Goal: Task Accomplishment & Management: Manage account settings

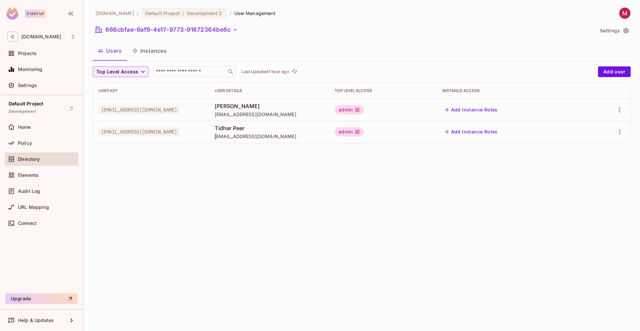
click at [263, 136] on span "[EMAIL_ADDRESS][DOMAIN_NAME]" at bounding box center [270, 136] width 110 height 6
click at [209, 182] on div "[DOMAIN_NAME] / Default Project : Development / User Management 666cbfae-6af9-4…" at bounding box center [361, 165] width 557 height 331
drag, startPoint x: 216, startPoint y: 110, endPoint x: 138, endPoint y: 110, distance: 78.3
click at [138, 109] on span "[EMAIL_ADDRESS][DOMAIN_NAME]" at bounding box center [138, 109] width 81 height 9
drag, startPoint x: 101, startPoint y: 109, endPoint x: 218, endPoint y: 109, distance: 117.0
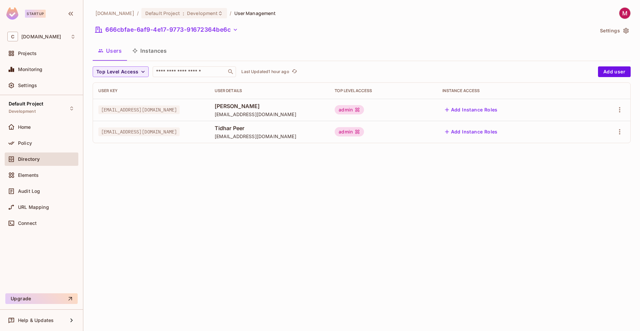
click at [180, 109] on span "[EMAIL_ADDRESS][DOMAIN_NAME]" at bounding box center [138, 109] width 81 height 9
copy span "[EMAIL_ADDRESS][DOMAIN_NAME]"
click at [103, 118] on td "[EMAIL_ADDRESS][DOMAIN_NAME]" at bounding box center [151, 110] width 116 height 22
drag, startPoint x: 101, startPoint y: 110, endPoint x: 217, endPoint y: 109, distance: 116.0
click at [180, 109] on span "[EMAIL_ADDRESS][DOMAIN_NAME]" at bounding box center [138, 109] width 81 height 9
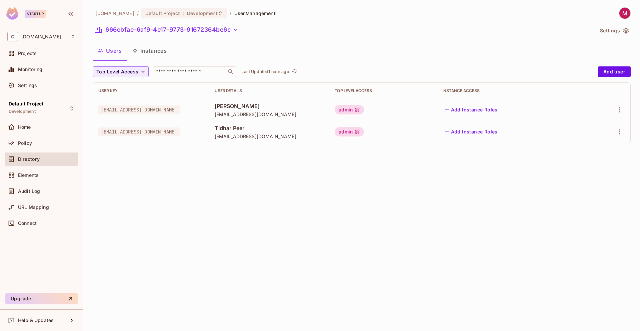
copy span "[EMAIL_ADDRESS][DOMAIN_NAME]"
click at [622, 109] on icon "button" at bounding box center [620, 110] width 8 height 8
click at [586, 128] on div "Edit" at bounding box center [584, 125] width 9 height 7
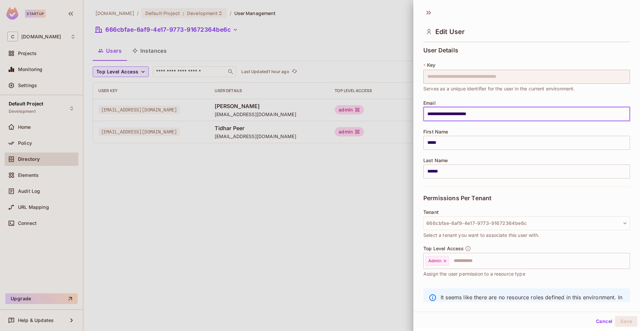
drag, startPoint x: 427, startPoint y: 114, endPoint x: 431, endPoint y: 114, distance: 4.3
click at [431, 114] on input "**********" at bounding box center [526, 114] width 207 height 14
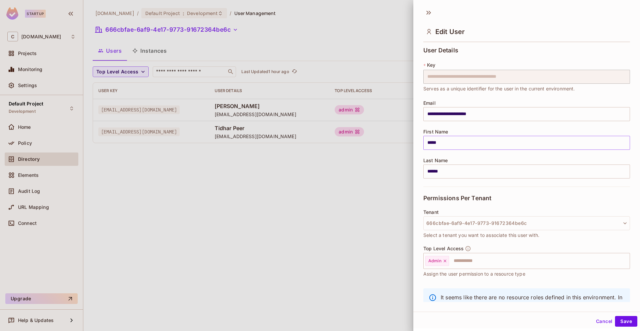
click at [453, 141] on input "*****" at bounding box center [526, 143] width 207 height 14
click at [449, 175] on input "******" at bounding box center [526, 171] width 207 height 14
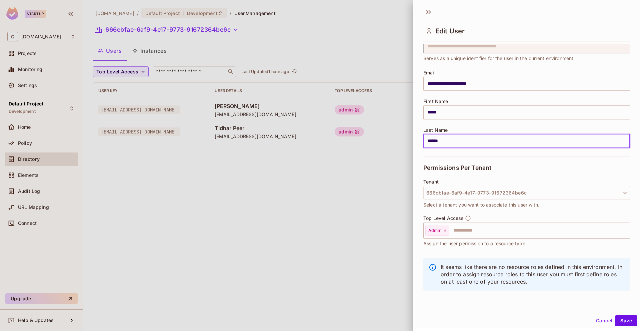
scroll to position [1, 0]
click at [297, 188] on div at bounding box center [320, 165] width 640 height 331
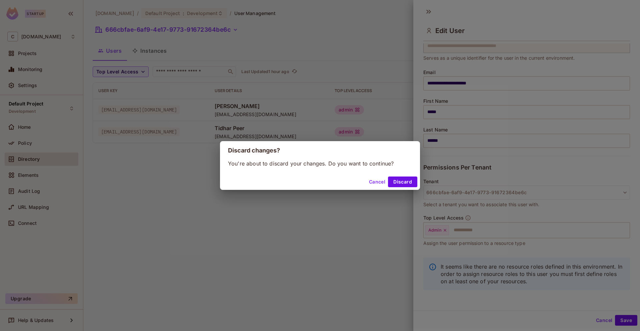
click at [376, 182] on button "Cancel" at bounding box center [377, 181] width 22 height 11
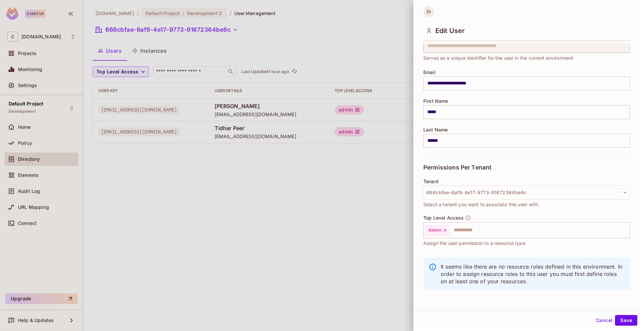
click at [429, 14] on icon at bounding box center [428, 11] width 11 height 11
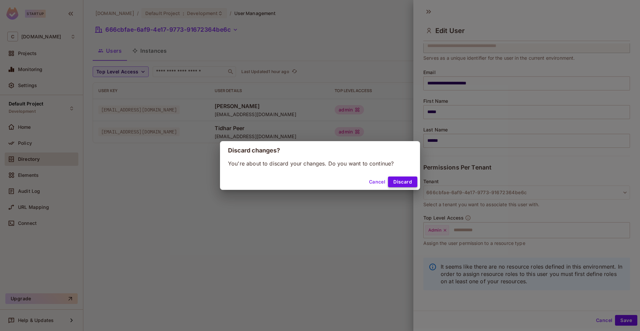
click at [406, 183] on button "Discard" at bounding box center [402, 181] width 29 height 11
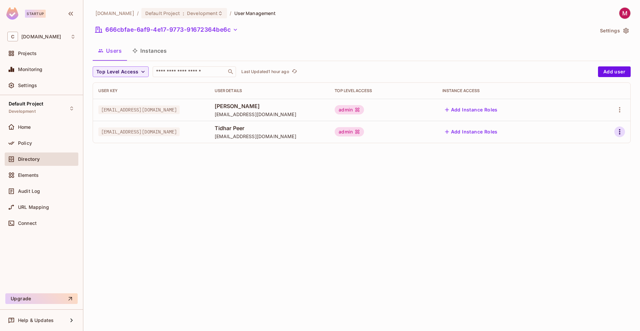
click at [620, 133] on icon "button" at bounding box center [620, 132] width 8 height 8
click at [605, 152] on li "Edit" at bounding box center [590, 147] width 59 height 15
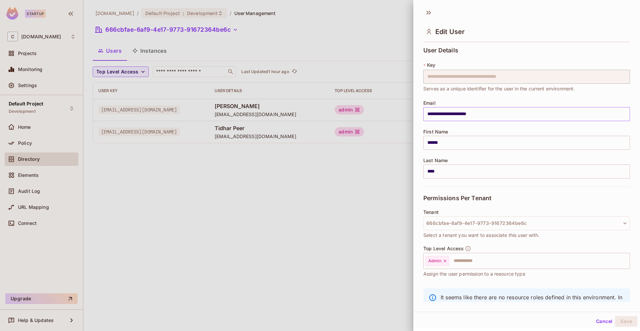
click at [430, 113] on input "**********" at bounding box center [526, 114] width 207 height 14
type input "**********"
click at [180, 182] on div at bounding box center [320, 165] width 640 height 331
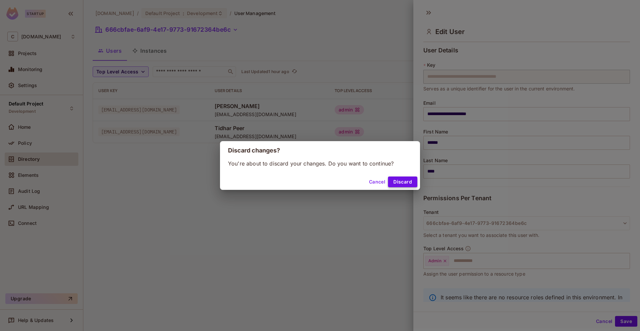
click at [404, 181] on button "Discard" at bounding box center [402, 181] width 29 height 11
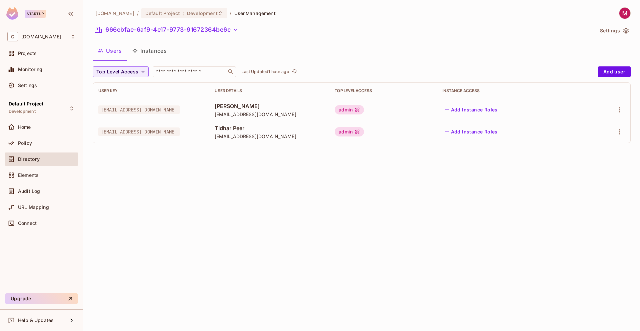
click at [604, 30] on button "Settings" at bounding box center [613, 30] width 33 height 11
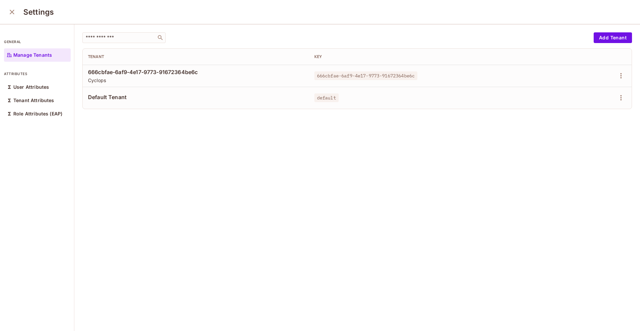
click at [9, 16] on icon "close" at bounding box center [12, 12] width 8 height 8
